Goal: Find specific fact: Find specific fact

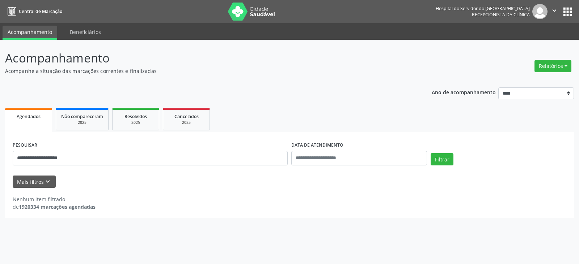
type input "**********"
click at [430, 153] on button "Filtrar" at bounding box center [441, 159] width 23 height 12
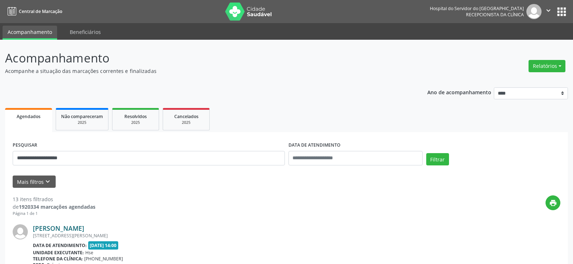
click at [84, 226] on link "[PERSON_NAME]" at bounding box center [58, 229] width 51 height 8
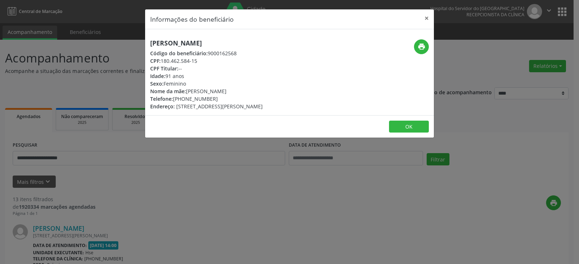
drag, startPoint x: 230, startPoint y: 44, endPoint x: 126, endPoint y: 40, distance: 104.7
click at [126, 40] on div "Informações do beneficiário × [PERSON_NAME] Código do beneficiário: 9000162568 …" at bounding box center [289, 132] width 579 height 264
copy h5 "[PERSON_NAME]"
drag, startPoint x: 204, startPoint y: 63, endPoint x: 162, endPoint y: 61, distance: 41.7
click at [162, 61] on div "CPF: 180.462.584-15" at bounding box center [206, 61] width 113 height 8
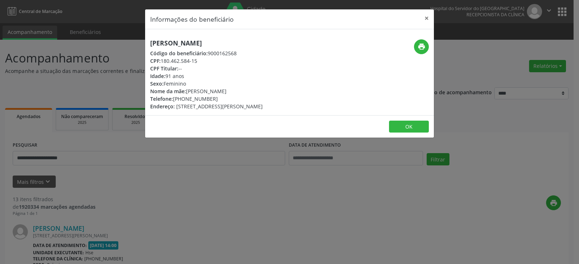
copy div "180.462.584-15"
drag, startPoint x: 216, startPoint y: 97, endPoint x: 183, endPoint y: 100, distance: 32.7
click at [183, 100] on div "Telefone: [PHONE_NUMBER]" at bounding box center [206, 99] width 113 height 8
copy div "3072-5181"
click at [419, 47] on icon "print" at bounding box center [421, 47] width 8 height 8
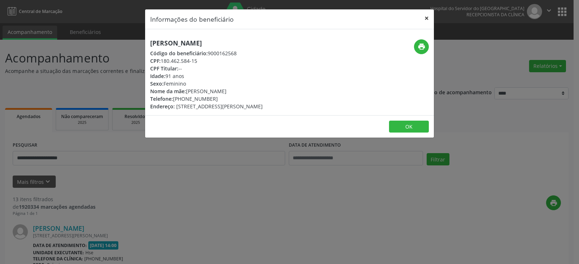
click at [423, 17] on button "×" at bounding box center [426, 18] width 14 height 18
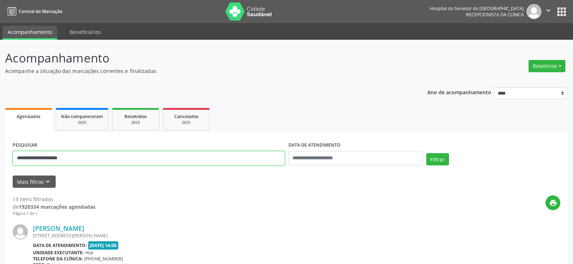
click at [113, 165] on input "**********" at bounding box center [149, 158] width 272 height 14
